Goal: Use online tool/utility

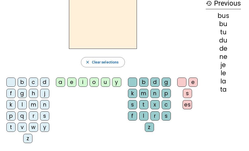
scroll to position [28, 0]
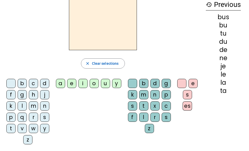
click at [23, 117] on div "q" at bounding box center [22, 116] width 9 height 9
click at [83, 82] on div "i" at bounding box center [82, 83] width 9 height 9
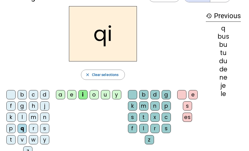
scroll to position [14, 0]
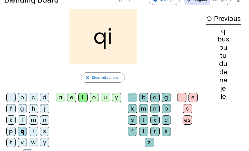
click at [44, 133] on div "s" at bounding box center [44, 130] width 9 height 9
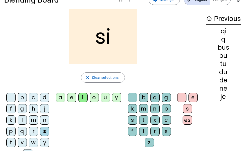
click at [43, 117] on div "n" at bounding box center [44, 119] width 9 height 9
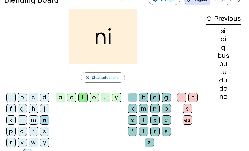
click at [75, 95] on div "e" at bounding box center [71, 97] width 9 height 9
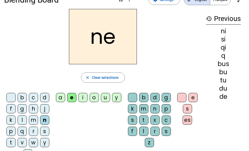
click at [44, 132] on div "s" at bounding box center [44, 130] width 9 height 9
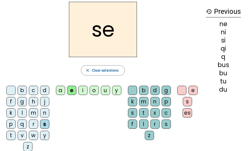
scroll to position [21, 0]
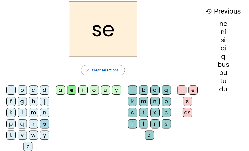
click at [42, 90] on div "d" at bounding box center [44, 89] width 9 height 9
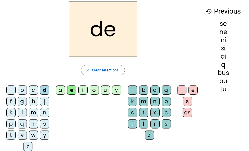
click at [106, 92] on div "u" at bounding box center [105, 89] width 9 height 9
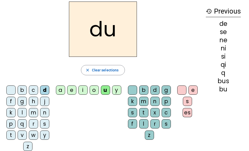
click at [45, 123] on div "s" at bounding box center [44, 123] width 9 height 9
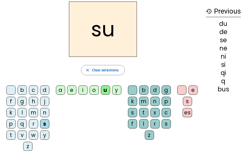
click at [20, 113] on div "l" at bounding box center [22, 112] width 9 height 9
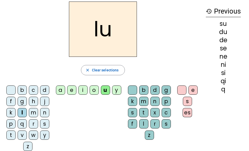
click at [10, 134] on div "t" at bounding box center [10, 134] width 9 height 9
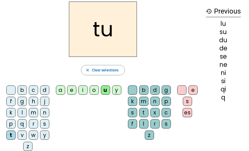
click at [62, 91] on div "a" at bounding box center [60, 89] width 9 height 9
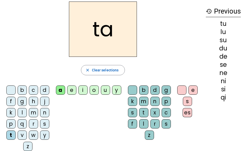
click at [44, 124] on div "s" at bounding box center [44, 123] width 9 height 9
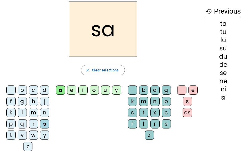
click at [20, 110] on div "l" at bounding box center [22, 112] width 9 height 9
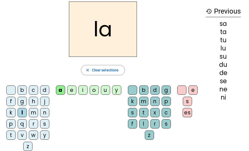
click at [35, 112] on div "m" at bounding box center [33, 112] width 9 height 9
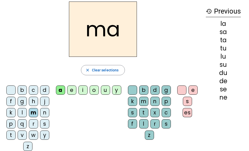
click at [70, 92] on div "e" at bounding box center [71, 89] width 9 height 9
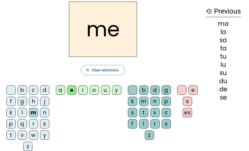
click at [44, 91] on div "d" at bounding box center [44, 89] width 9 height 9
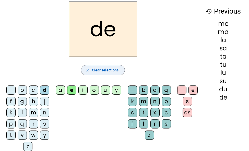
click at [91, 68] on span "button" at bounding box center [103, 70] width 44 height 12
